Goal: Task Accomplishment & Management: Complete application form

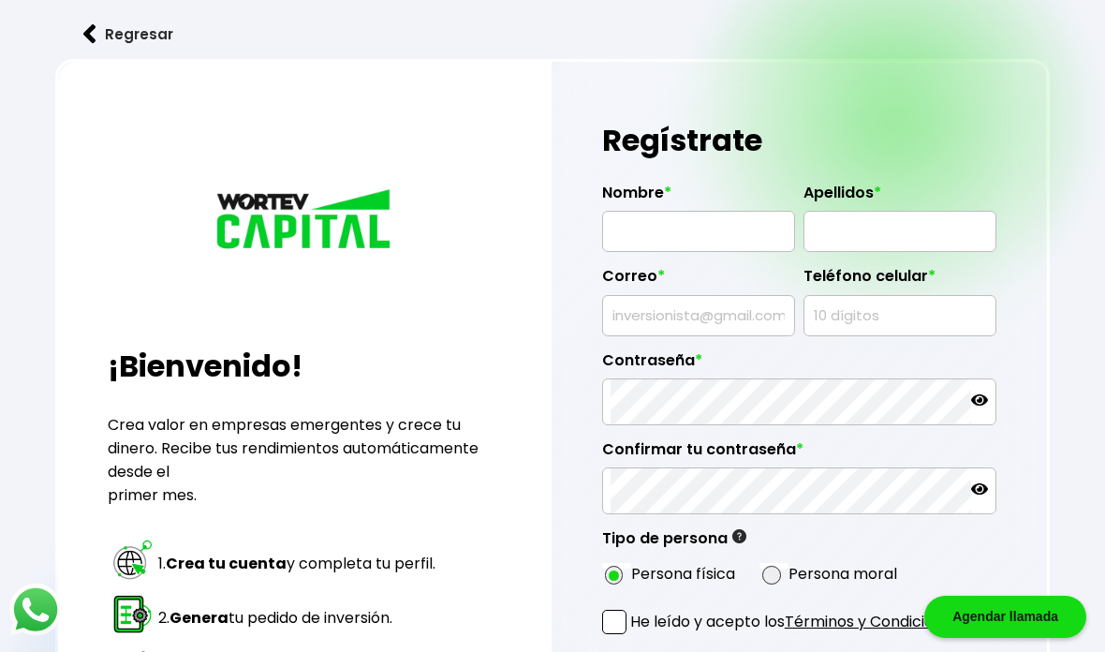
click at [703, 228] on input "text" at bounding box center [699, 231] width 176 height 39
type input "[PERSON_NAME]"
click at [905, 234] on input "text" at bounding box center [900, 231] width 176 height 39
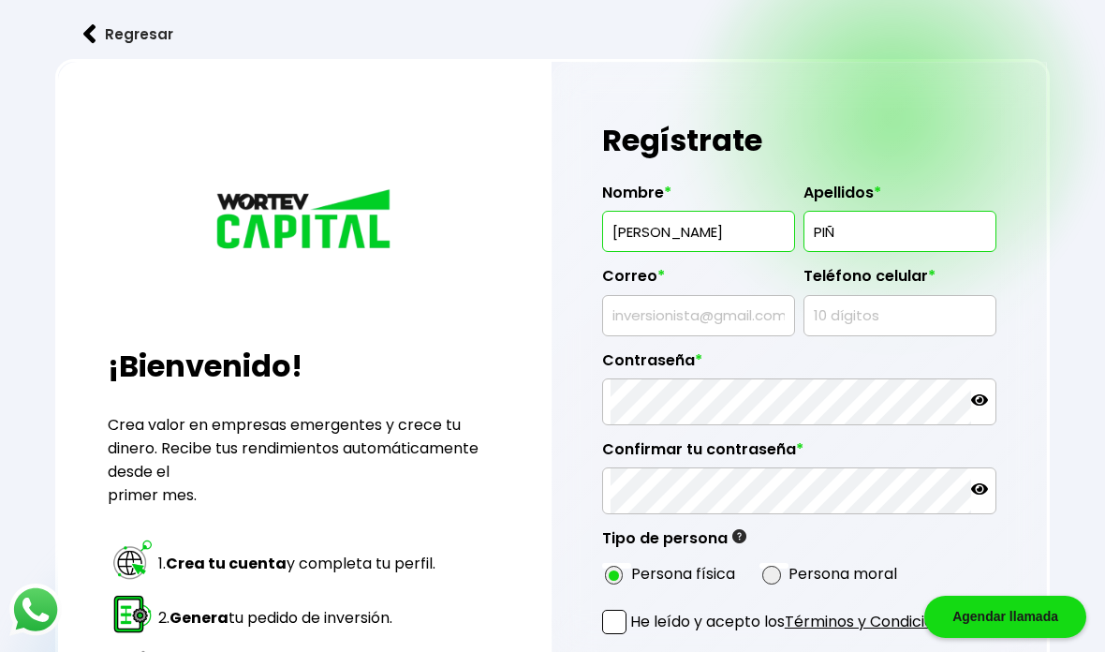
type input "PIÑA"
click at [751, 335] on input "text" at bounding box center [699, 315] width 176 height 39
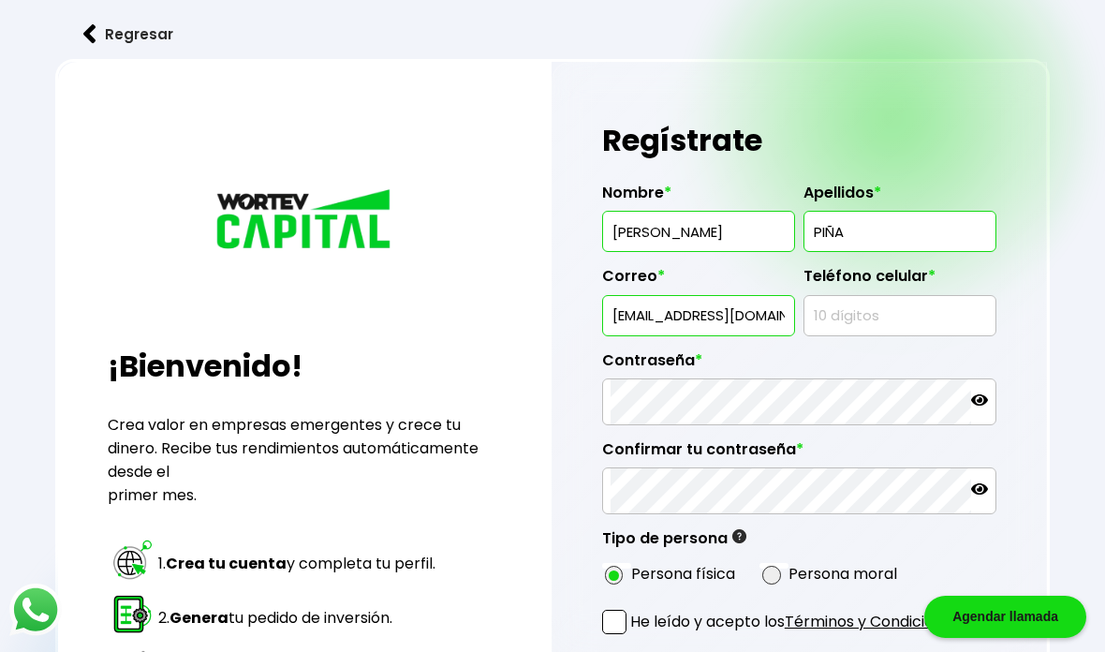
type input "[EMAIL_ADDRESS][DOMAIN_NAME]"
click at [896, 335] on input "text" at bounding box center [900, 315] width 176 height 39
type input "5543573370"
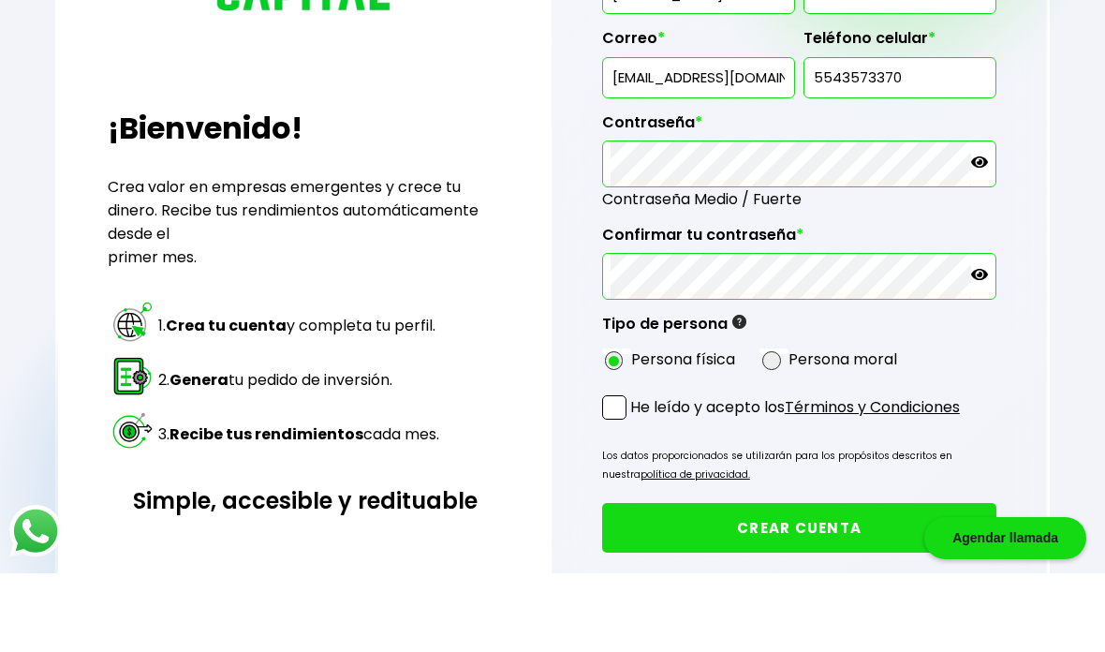
scroll to position [303, 0]
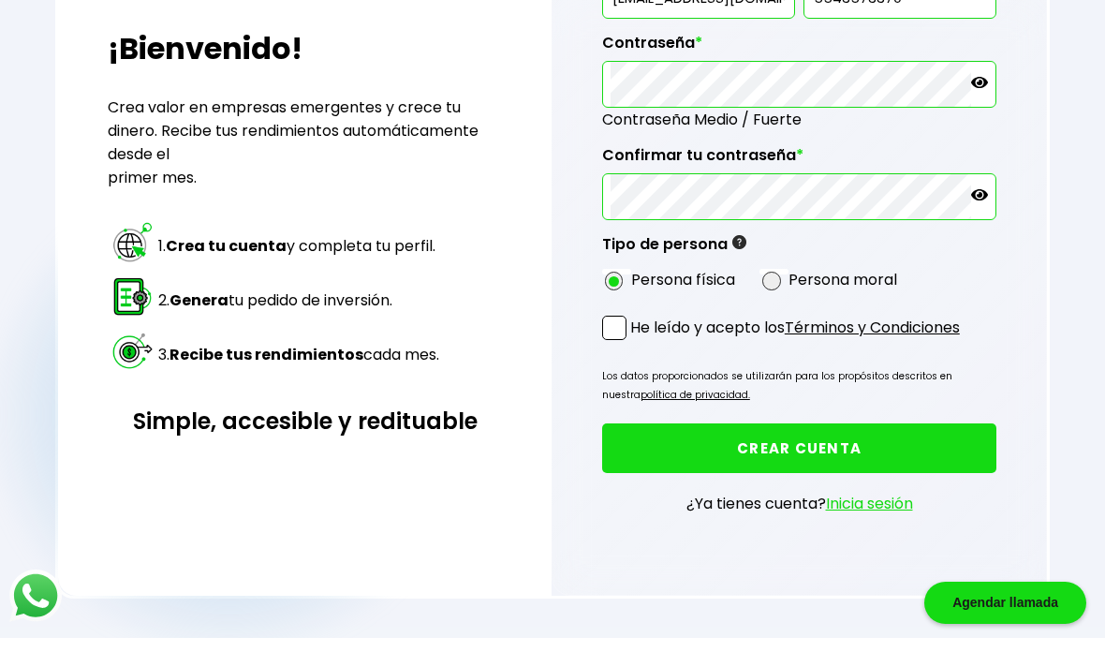
click at [734, 340] on p "He leído y acepto los Términos y Condiciones" at bounding box center [795, 341] width 330 height 23
click at [634, 356] on input "He leído y acepto los Términos y Condiciones" at bounding box center [634, 356] width 0 height 0
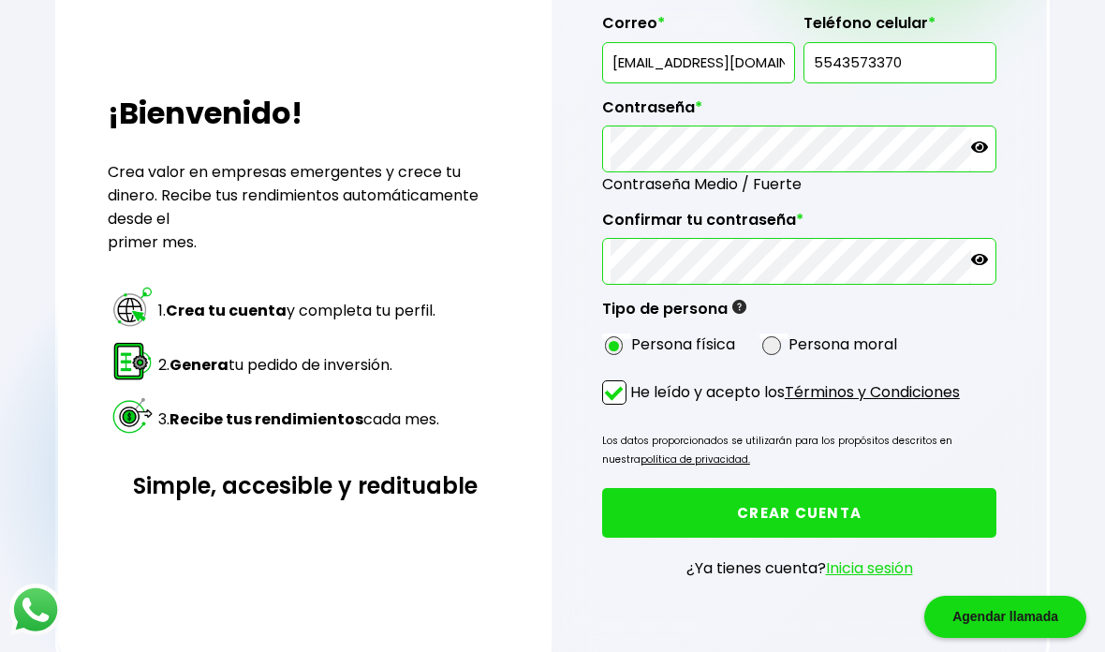
click at [940, 510] on button "CREAR CUENTA" at bounding box center [799, 513] width 394 height 50
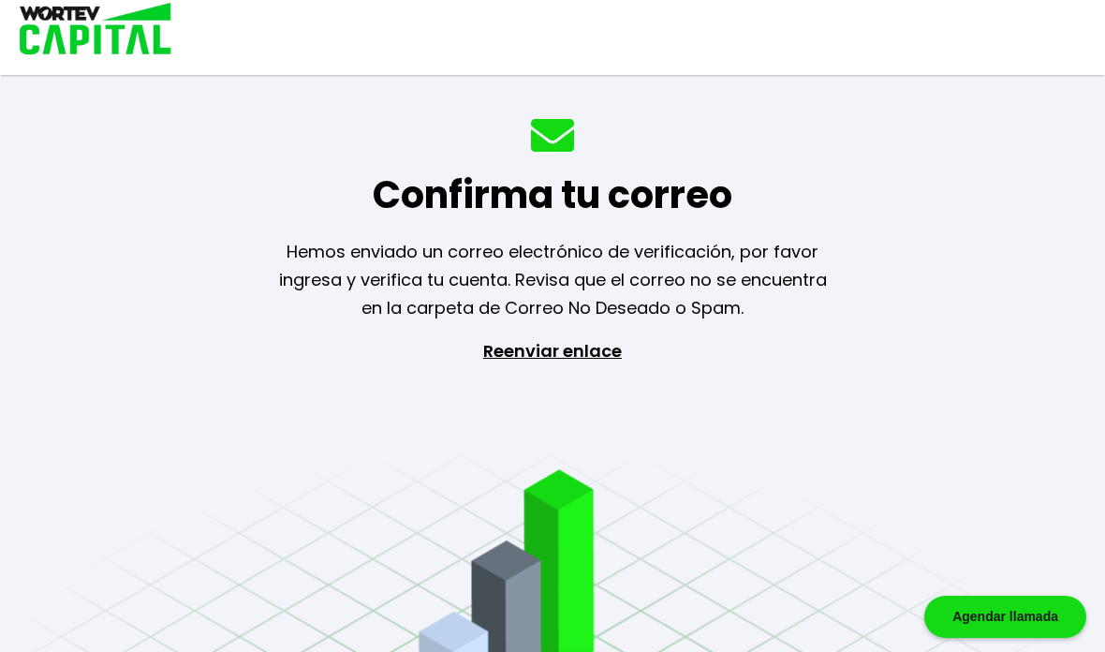
scroll to position [75, 0]
click at [589, 337] on p "Reenviar enlace" at bounding box center [552, 435] width 172 height 197
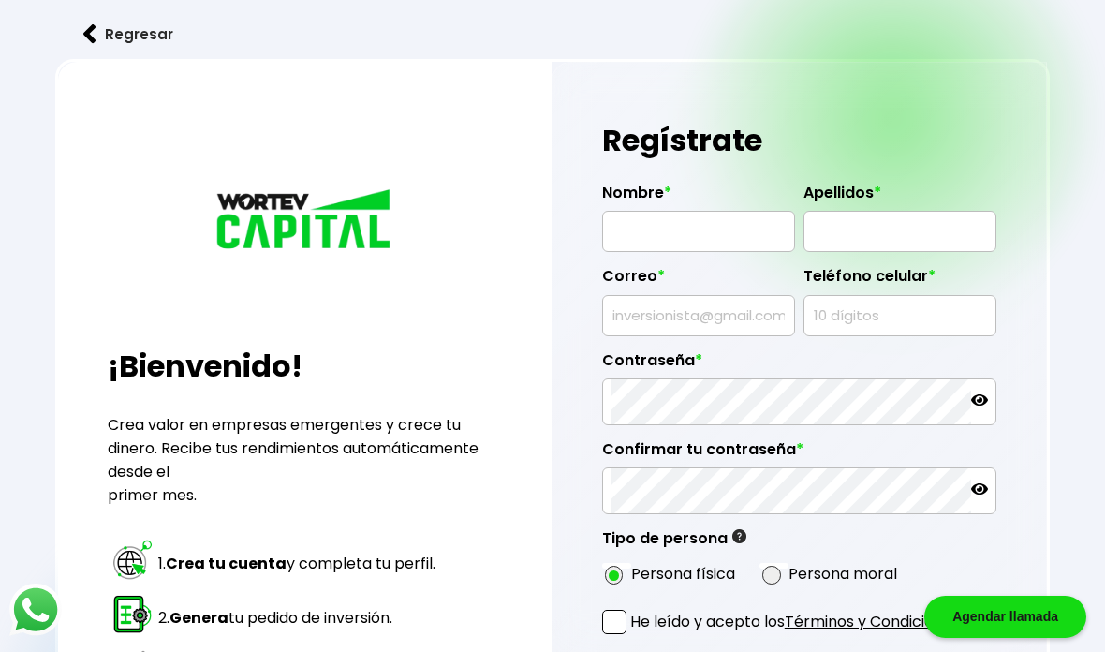
click at [664, 247] on input "text" at bounding box center [699, 231] width 176 height 39
type input "[PERSON_NAME]"
click at [898, 247] on input "text" at bounding box center [900, 231] width 176 height 39
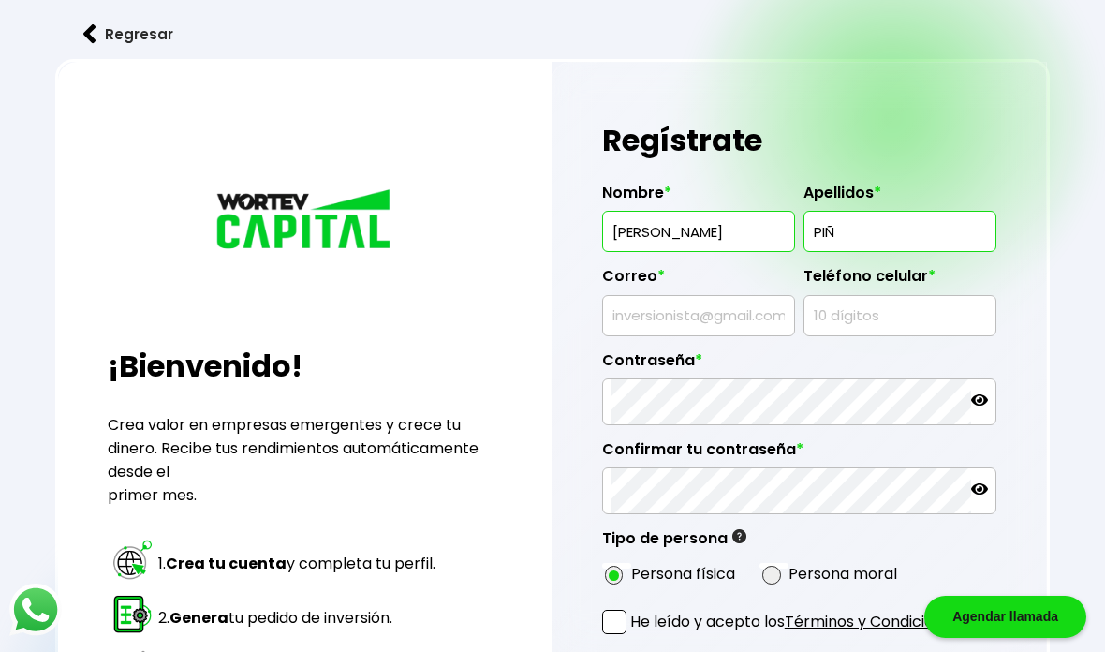
type input "PIÑA"
click at [731, 335] on input "text" at bounding box center [699, 315] width 176 height 39
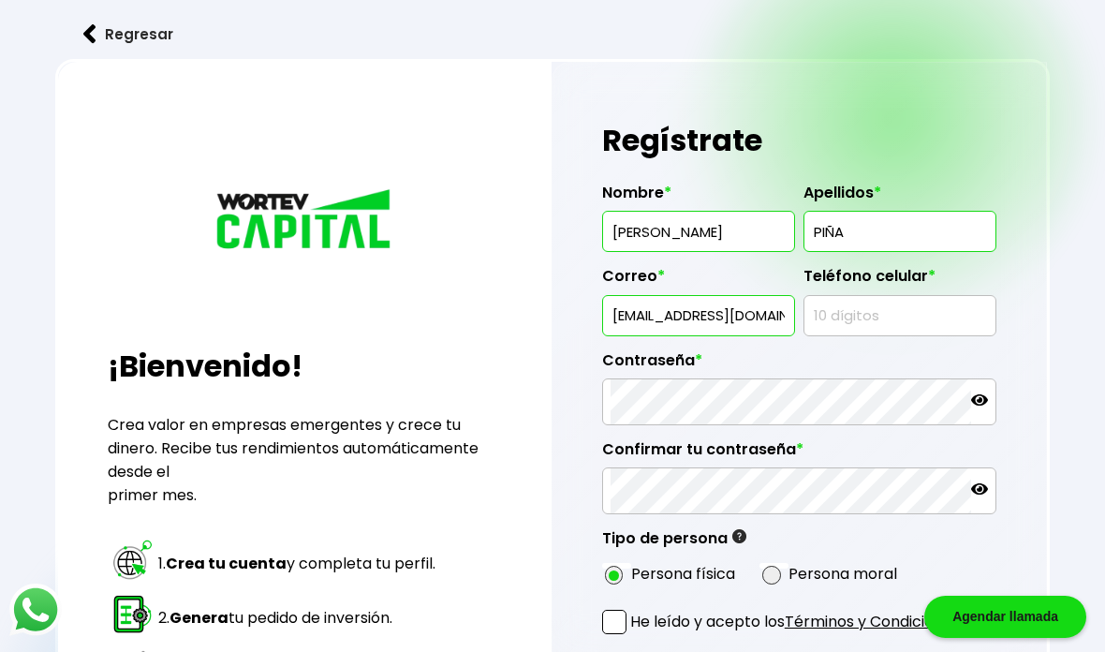
type input "[EMAIL_ADDRESS][DOMAIN_NAME]"
click at [888, 335] on input "text" at bounding box center [900, 315] width 176 height 39
type input "5543573370"
click at [771, 445] on div "Confirmar tu contraseña *" at bounding box center [799, 469] width 394 height 89
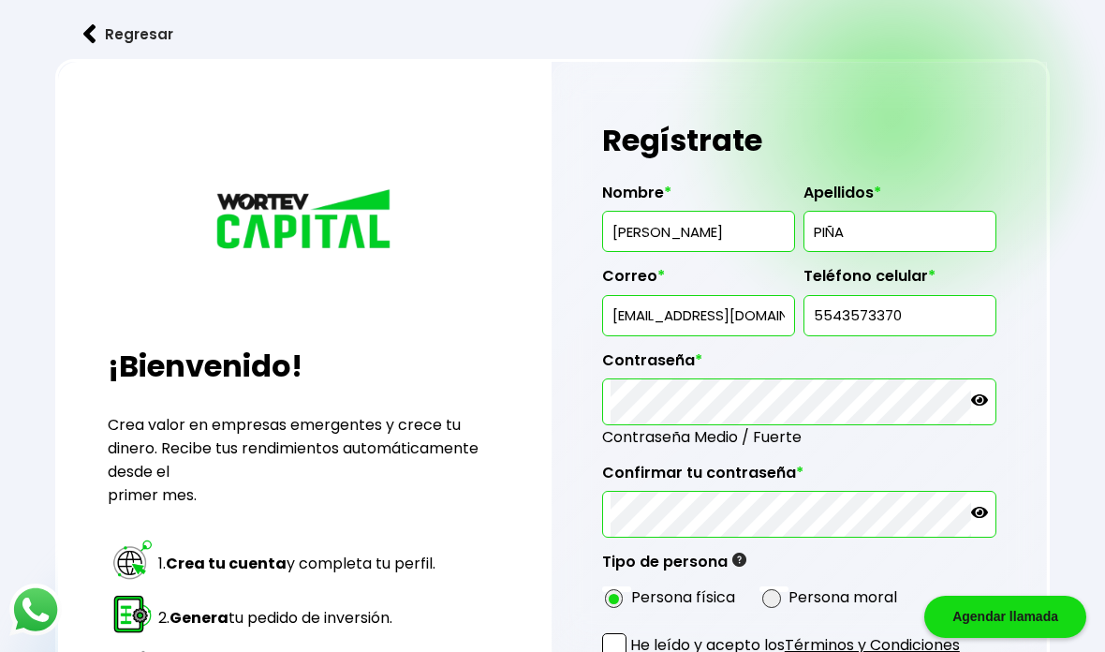
scroll to position [158, 0]
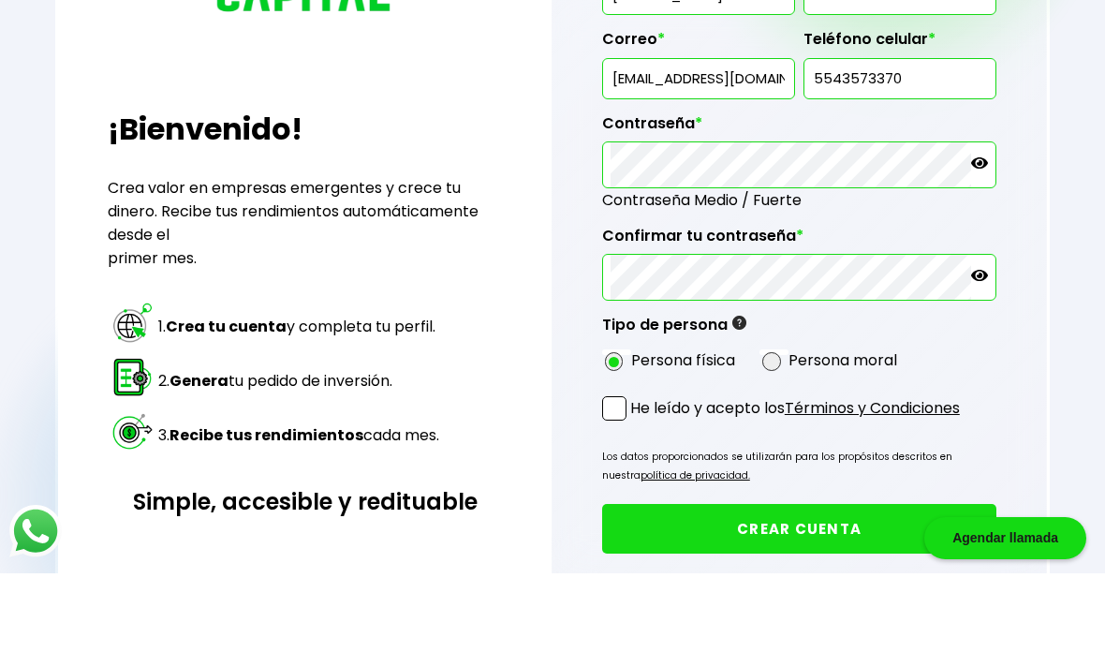
click at [763, 475] on p "He leído y acepto los Términos y Condiciones" at bounding box center [795, 486] width 330 height 23
click at [634, 501] on input "He leído y acepto los Términos y Condiciones" at bounding box center [634, 501] width 0 height 0
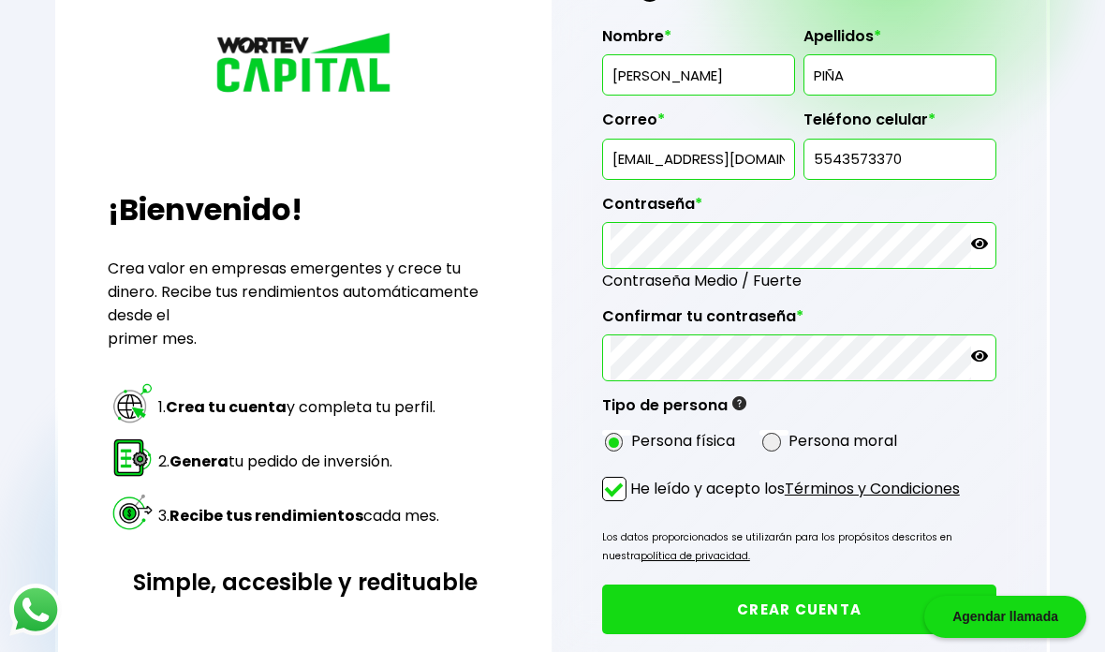
scroll to position [202, 0]
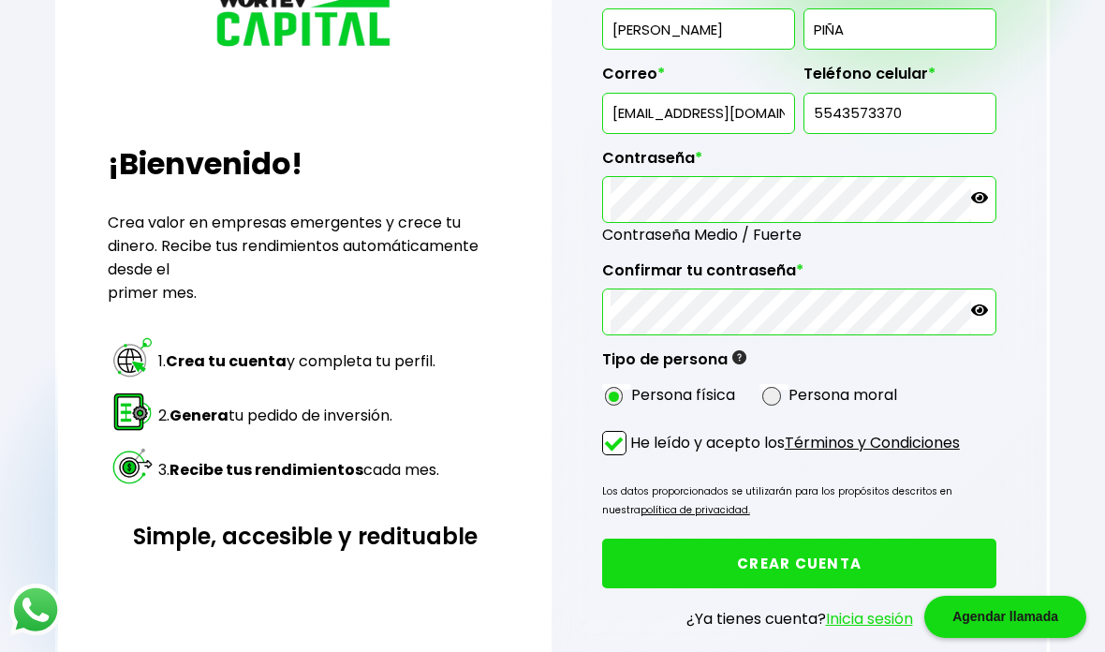
click at [900, 568] on button "CREAR CUENTA" at bounding box center [799, 564] width 394 height 50
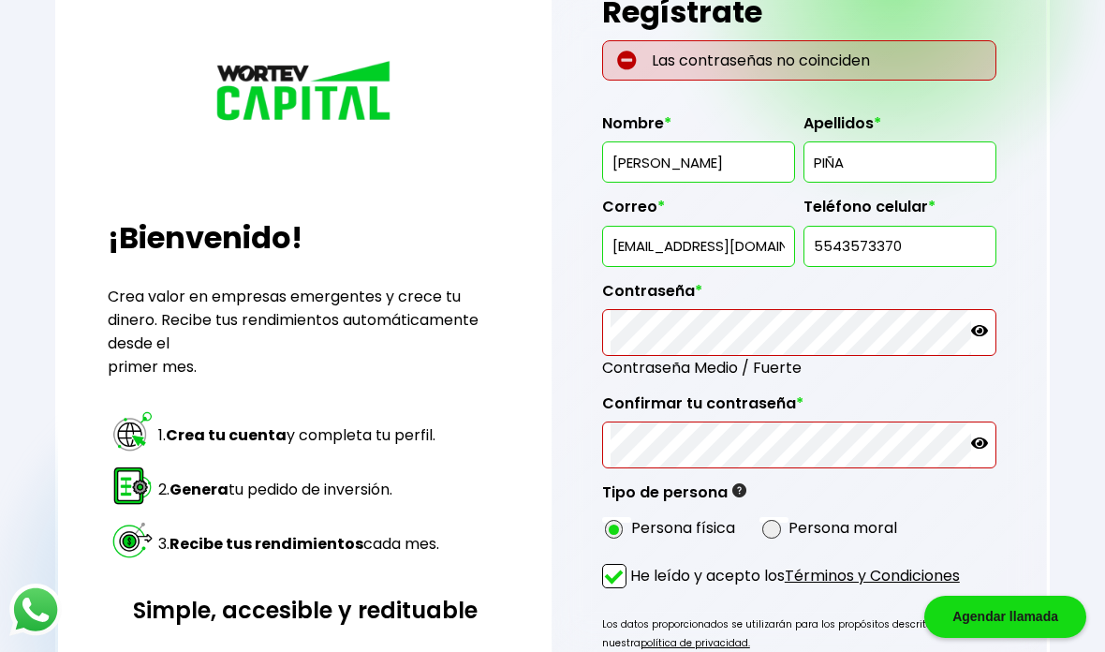
scroll to position [143, 0]
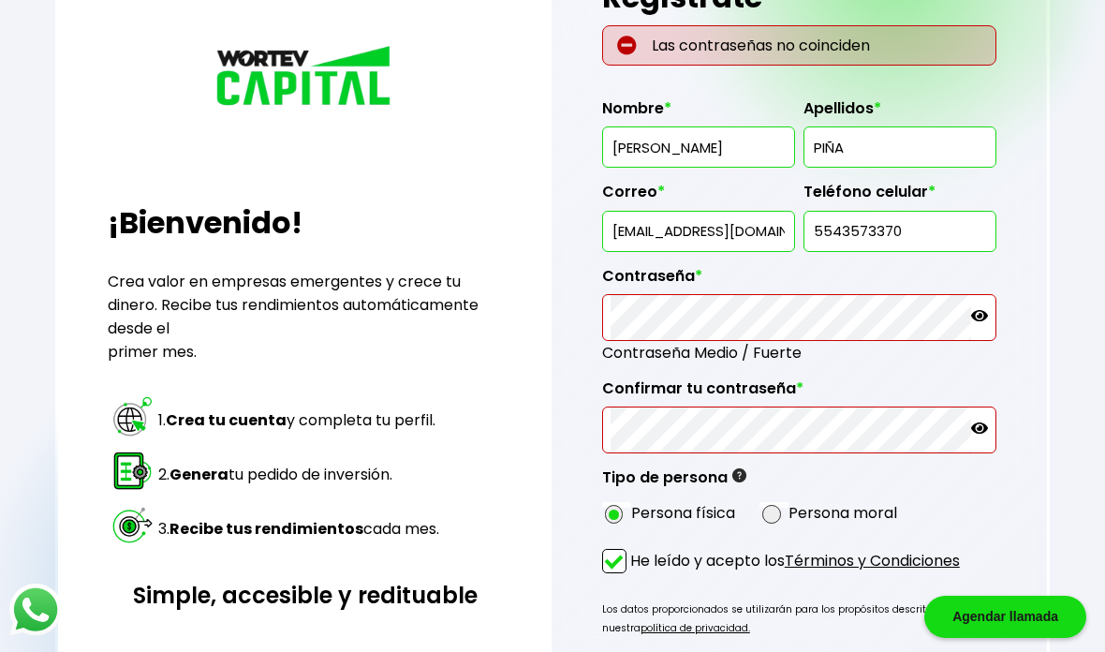
click at [977, 324] on icon at bounding box center [979, 315] width 17 height 17
click at [1000, 434] on div "Regístrate Las contraseñas no coinciden Nombre * [PERSON_NAME] * PIÑA Correo * …" at bounding box center [800, 374] width 496 height 910
click at [972, 432] on icon at bounding box center [979, 428] width 17 height 17
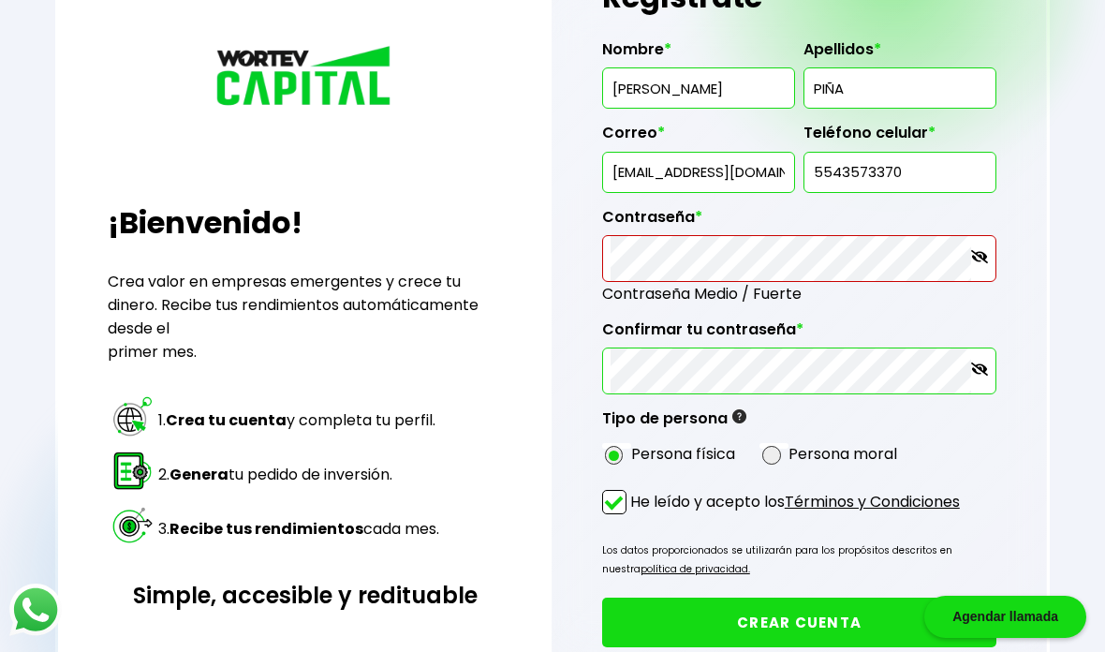
scroll to position [142, 0]
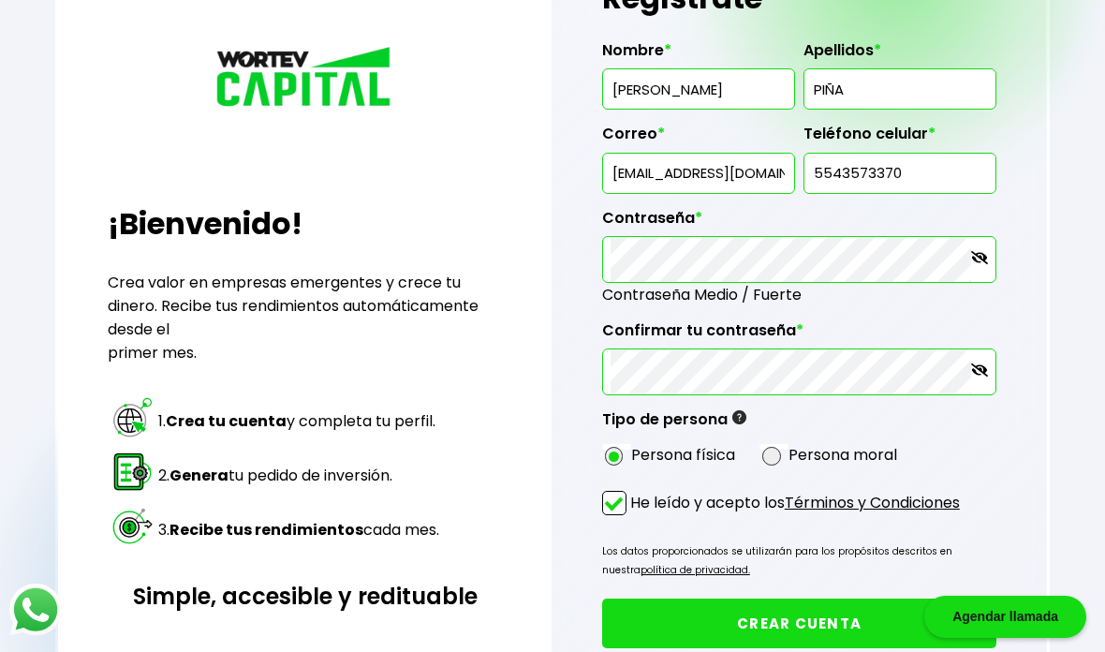
click at [1062, 443] on div "Regresar ¡Bienvenido! Crea valor en empresas emergentes y crece tu dinero. Reci…" at bounding box center [552, 330] width 1105 height 944
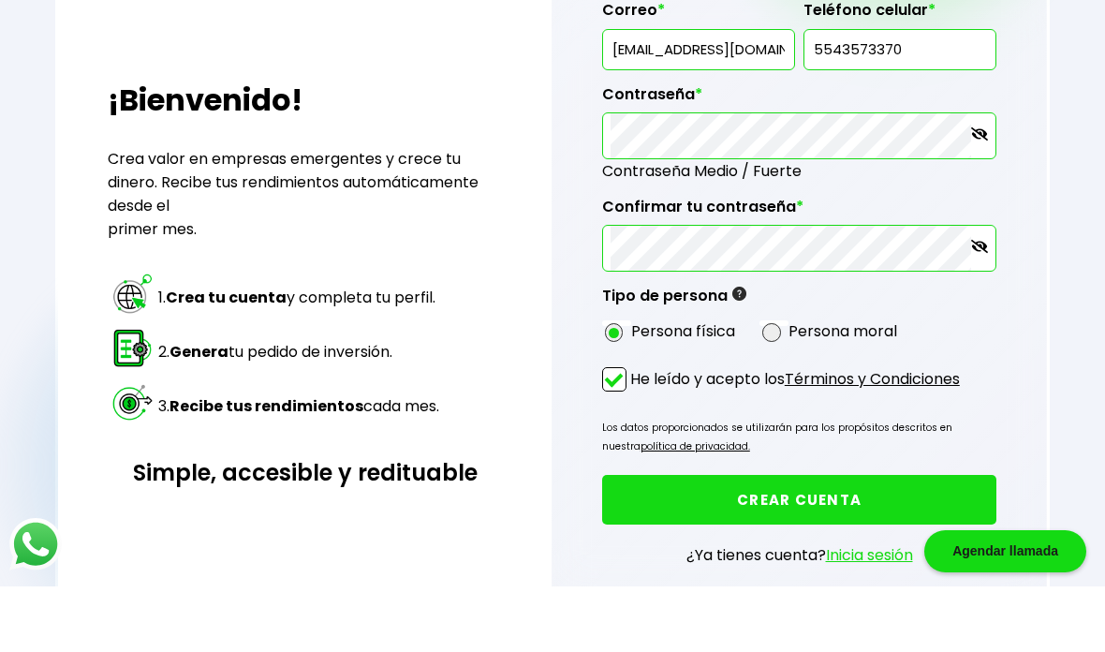
scroll to position [328, 0]
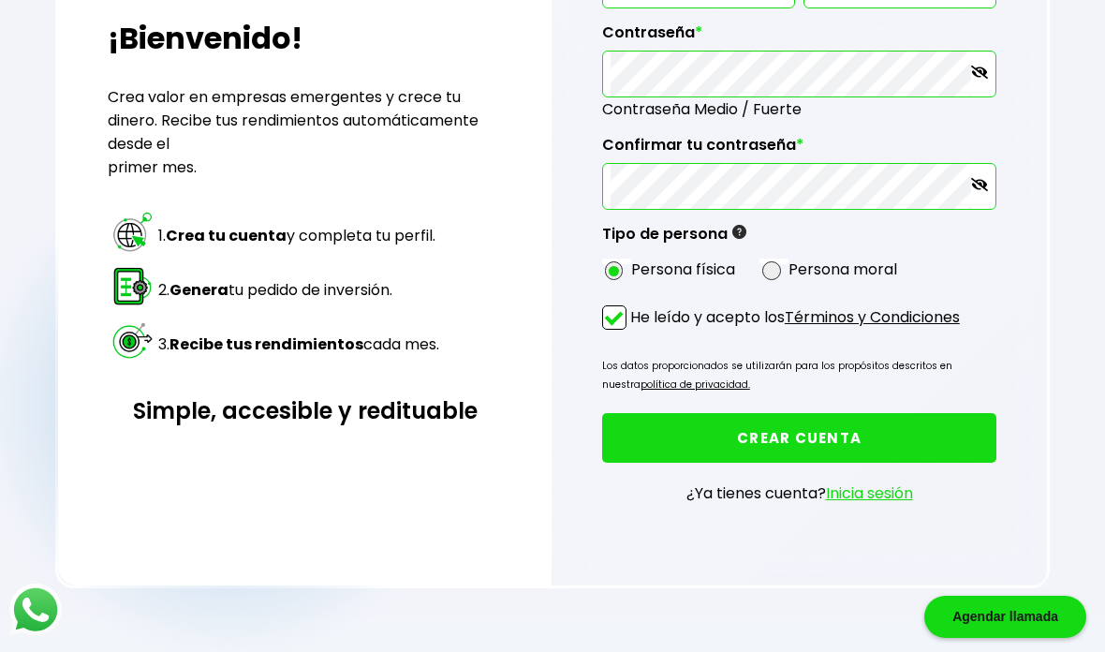
click at [910, 436] on button "CREAR CUENTA" at bounding box center [799, 438] width 394 height 50
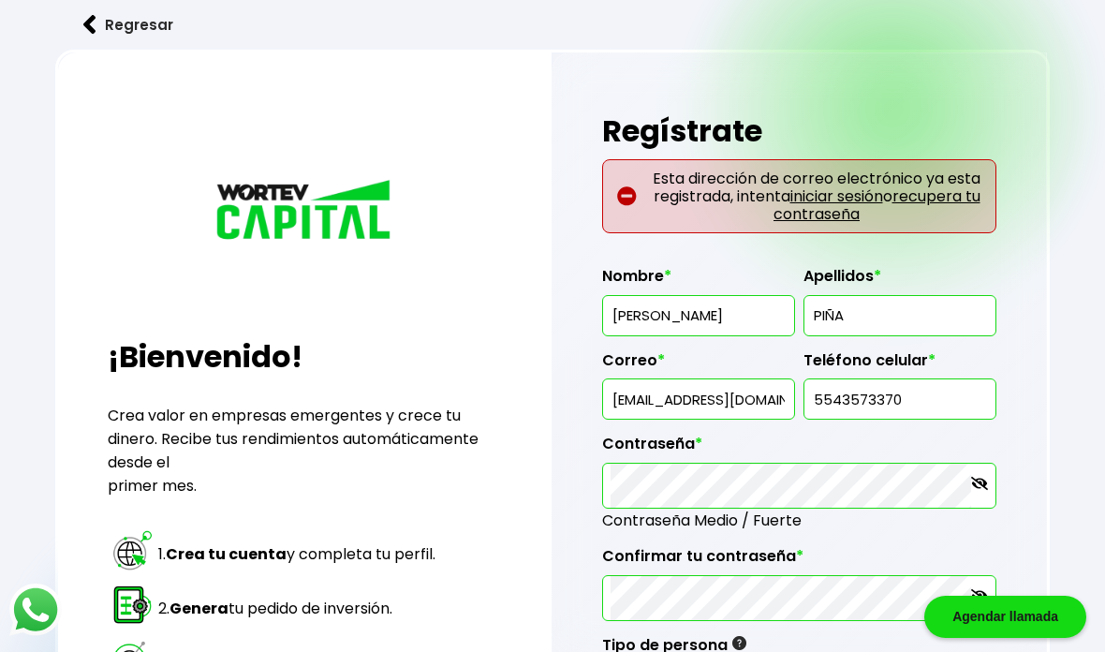
scroll to position [7, 0]
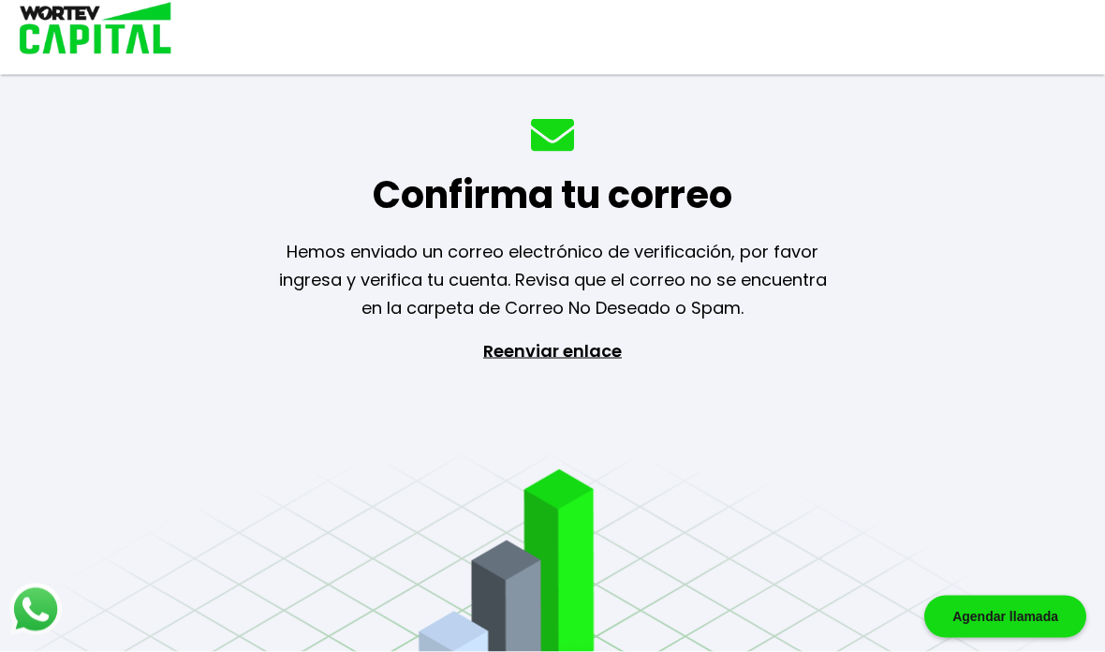
scroll to position [75, 0]
click at [1009, 345] on div "Confirma tu correo Hemos enviado un correo electrónico de verificación, por fav…" at bounding box center [552, 326] width 1105 height 652
click at [508, 337] on p "Reenviar enlace" at bounding box center [552, 435] width 172 height 197
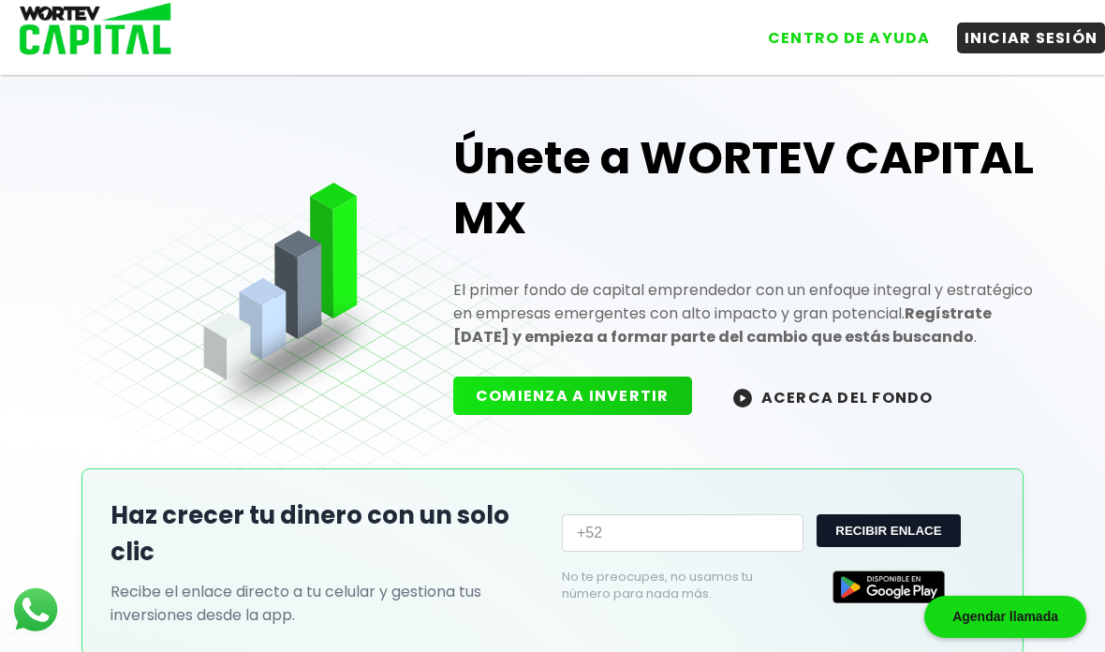
click at [649, 389] on button "COMIENZA A INVERTIR" at bounding box center [572, 396] width 239 height 38
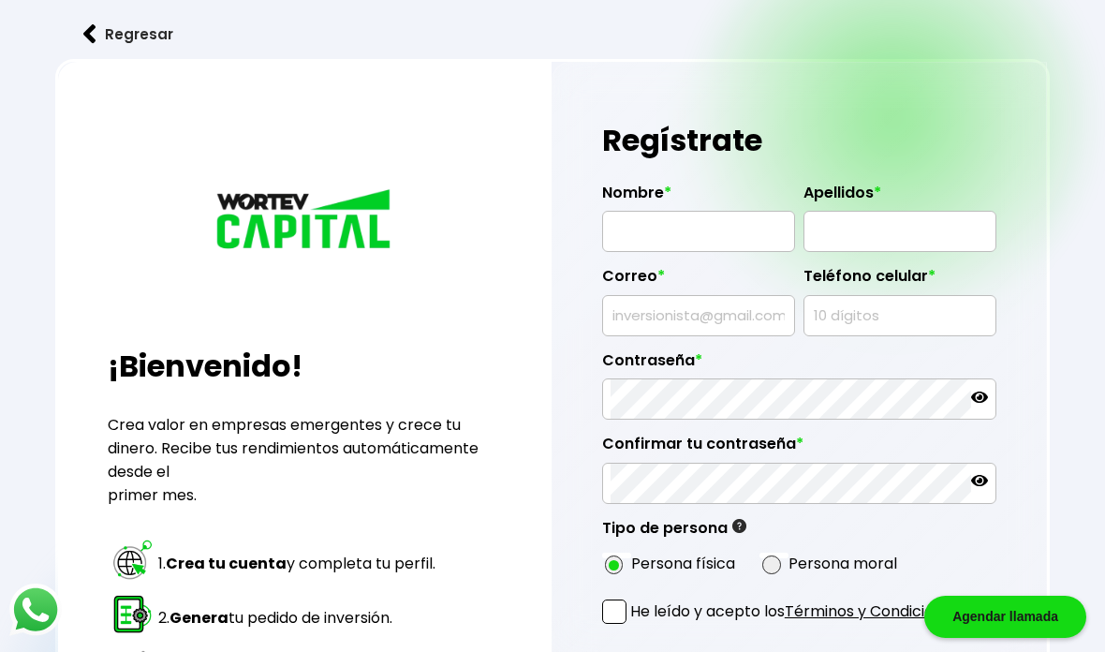
radio input "true"
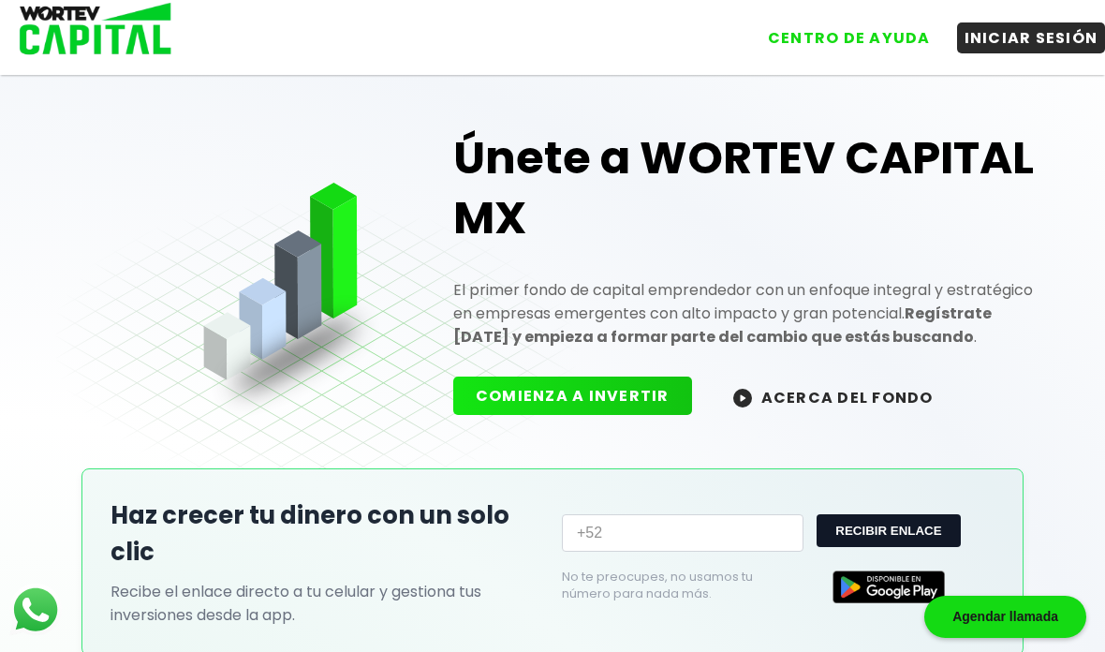
click at [1036, 30] on button "INICIAR SESIÓN" at bounding box center [1031, 37] width 149 height 31
click at [644, 410] on button "COMIENZA A INVERTIR" at bounding box center [572, 396] width 239 height 38
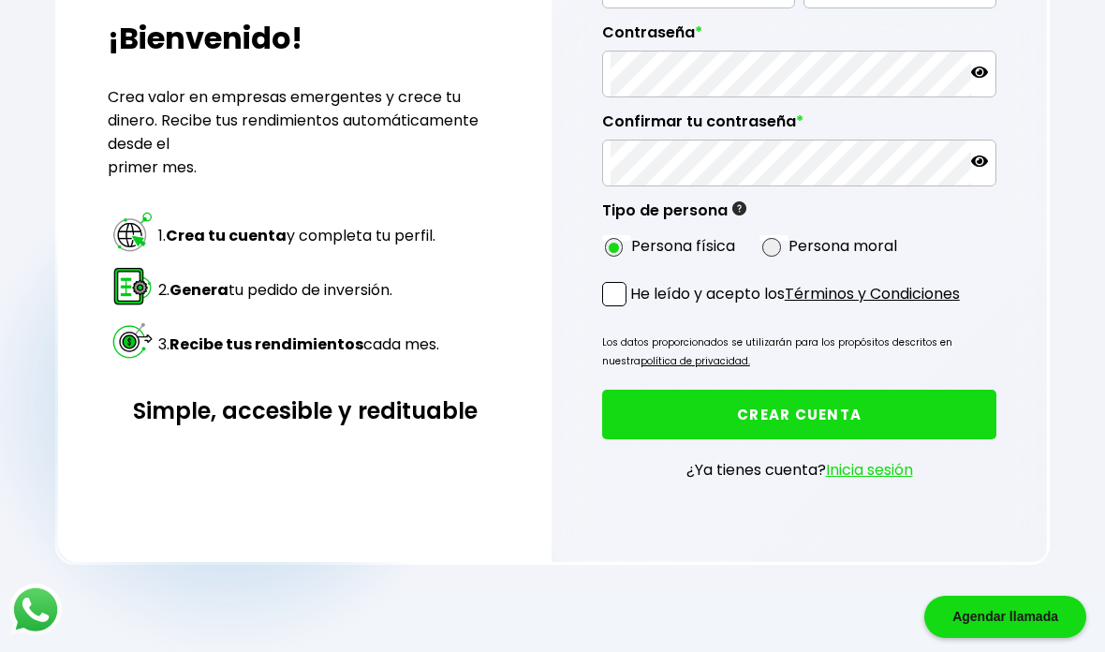
click at [895, 479] on link "Inicia sesión" at bounding box center [869, 470] width 87 height 22
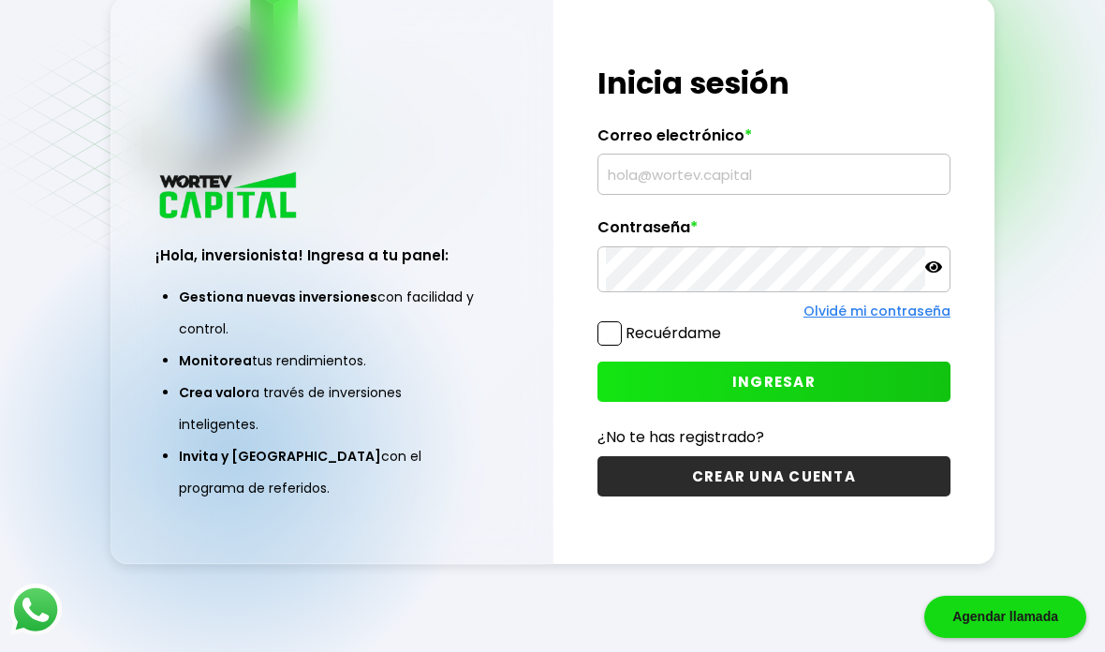
click at [867, 157] on input "text" at bounding box center [774, 174] width 336 height 39
type input "A"
type input "[EMAIL_ADDRESS][DOMAIN_NAME]"
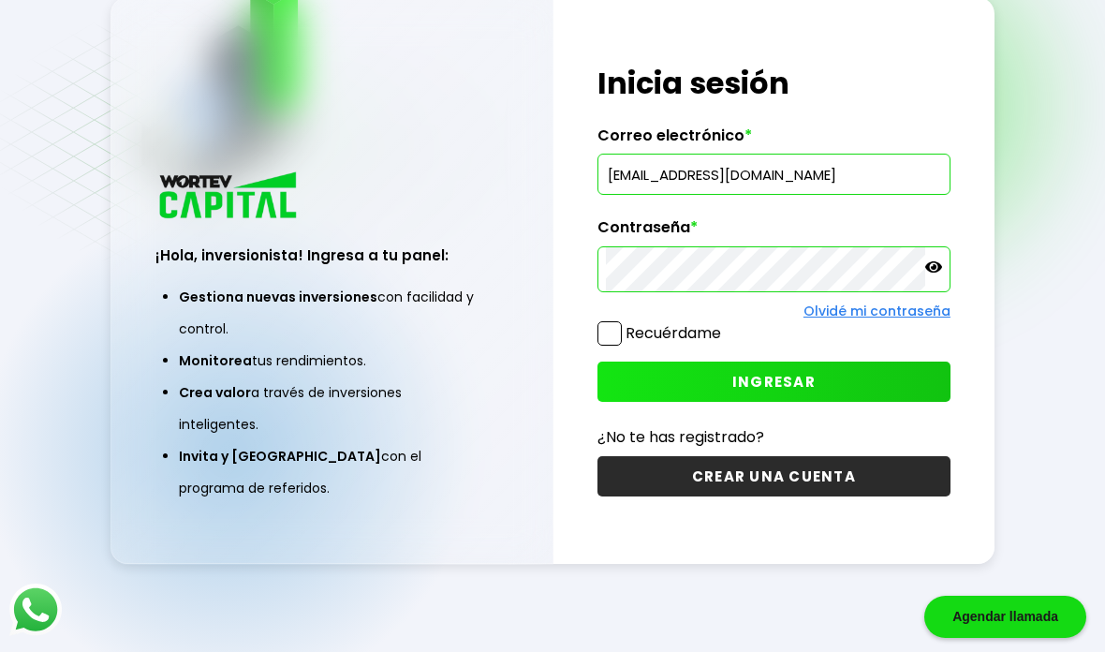
click at [901, 363] on button "INGRESAR" at bounding box center [774, 382] width 353 height 40
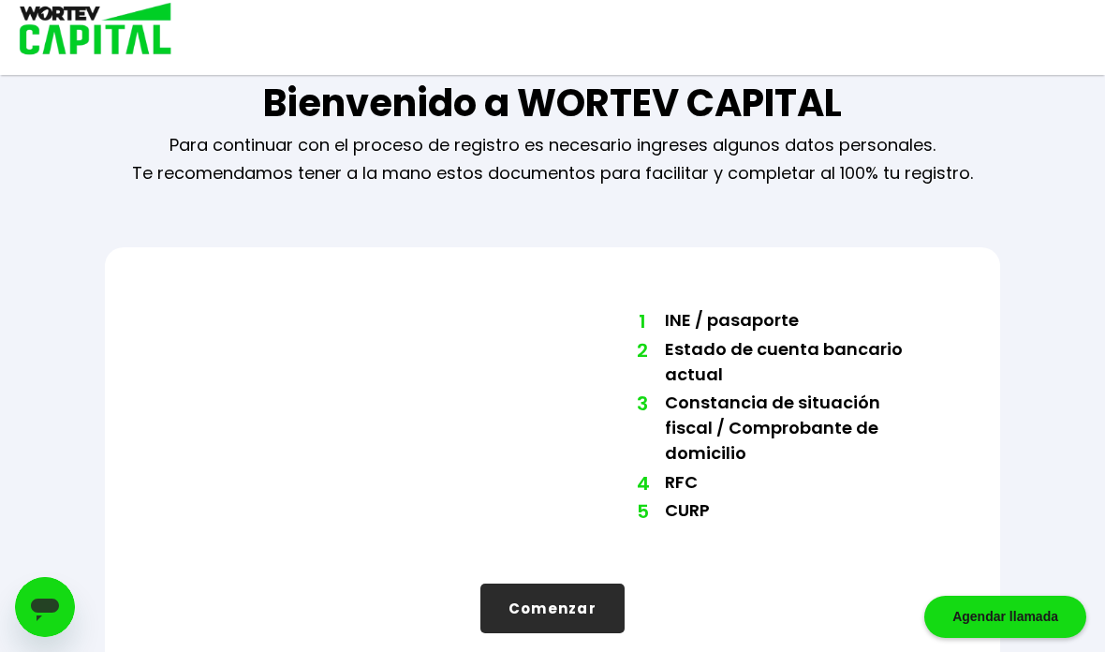
scroll to position [75, 0]
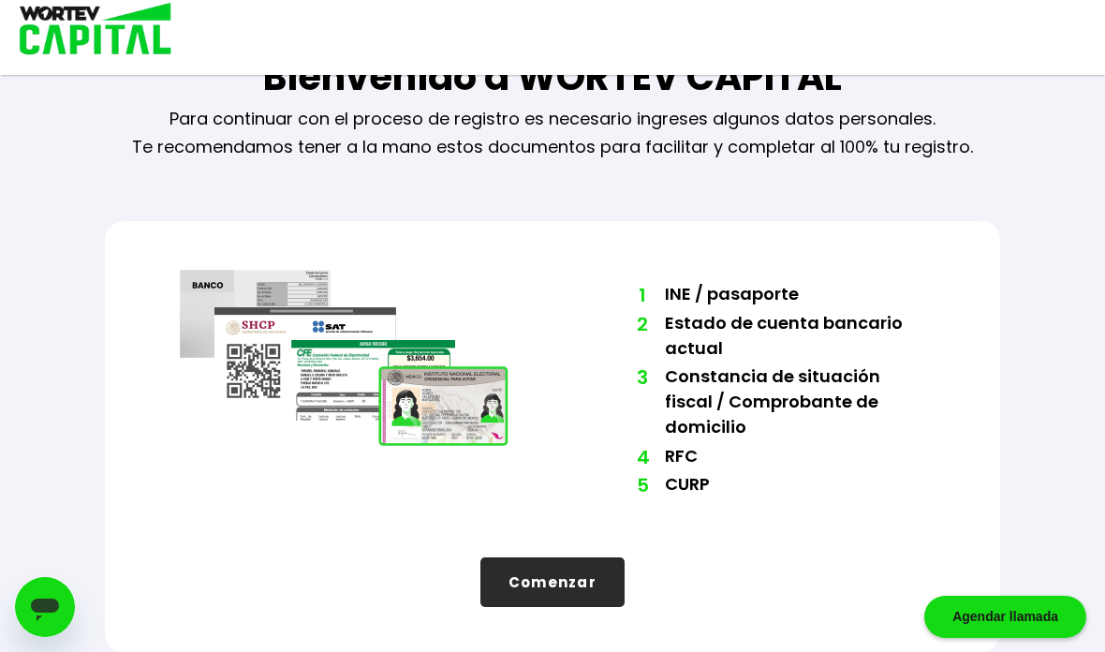
click at [572, 561] on button "Comenzar" at bounding box center [553, 582] width 144 height 50
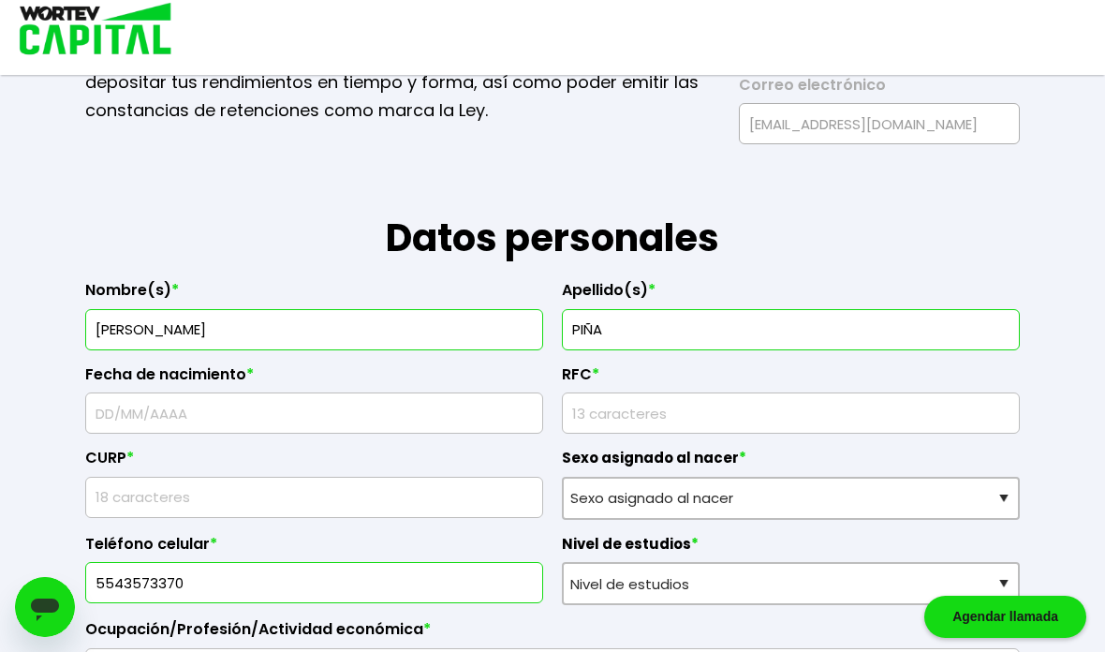
scroll to position [0, 0]
